Goal: Information Seeking & Learning: Learn about a topic

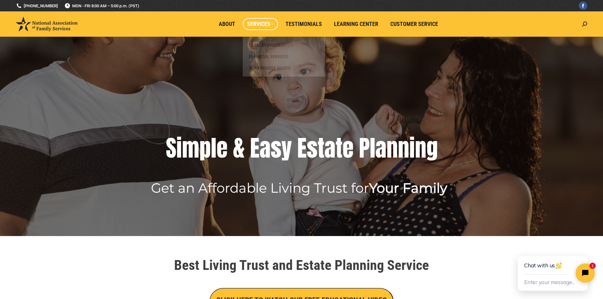
click at [261, 23] on span "Services" at bounding box center [260, 24] width 26 height 7
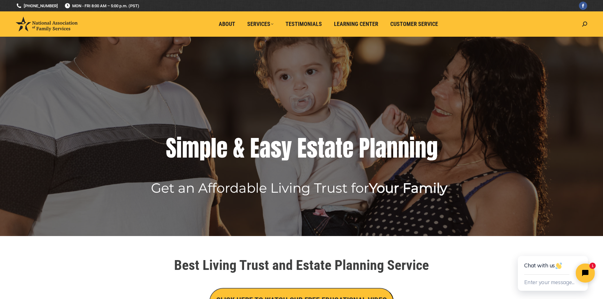
click at [588, 27] on header "National Association of Family Services Simple & Easy Estate Planning About Ser…" at bounding box center [301, 23] width 603 height 25
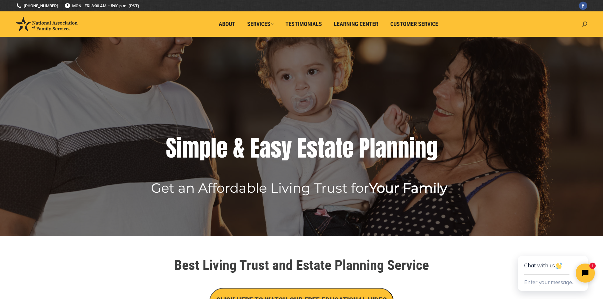
click at [587, 26] on icon at bounding box center [584, 24] width 5 height 5
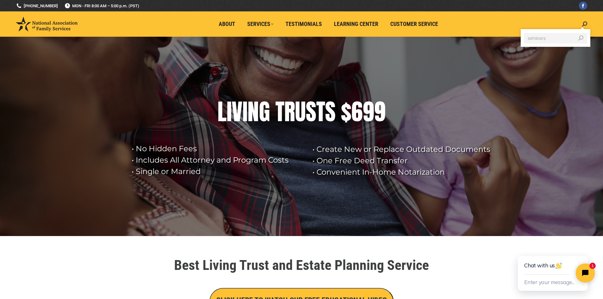
type input "seminars"
click input "Go!" at bounding box center [0, 0] width 0 height 0
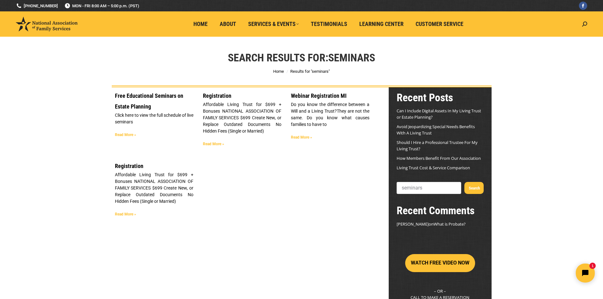
click at [161, 95] on link "Free Educational Seminars on Estate Planning" at bounding box center [149, 100] width 68 height 17
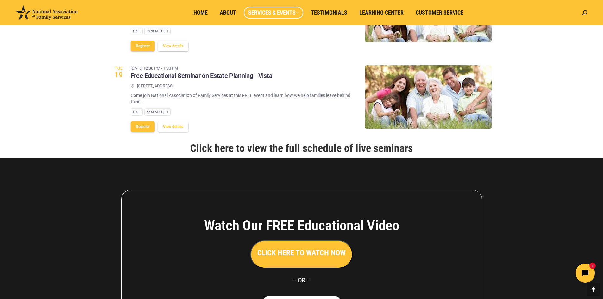
scroll to position [759, 0]
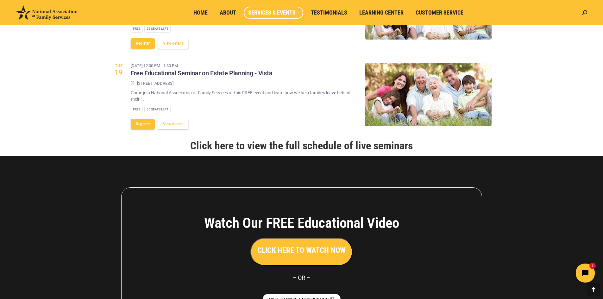
click at [303, 152] on link "Click here to view the full schedule of live seminars" at bounding box center [301, 145] width 222 height 13
